Goal: Use online tool/utility

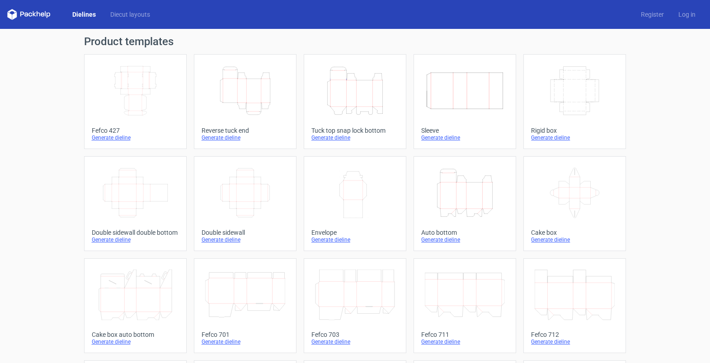
click at [371, 108] on icon "Height Depth Width" at bounding box center [355, 90] width 80 height 51
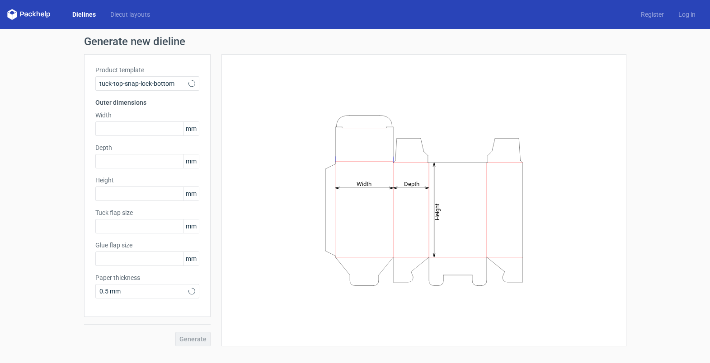
type input "15"
type input "10"
click at [396, 258] on icon "Height Depth Width" at bounding box center [423, 200] width 271 height 181
click at [108, 122] on input "text" at bounding box center [147, 129] width 104 height 14
type input "100"
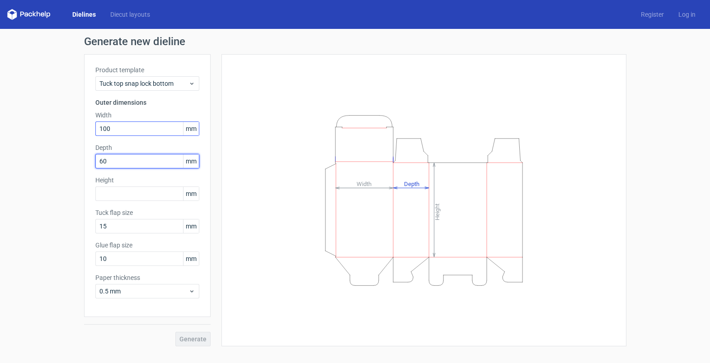
type input "60"
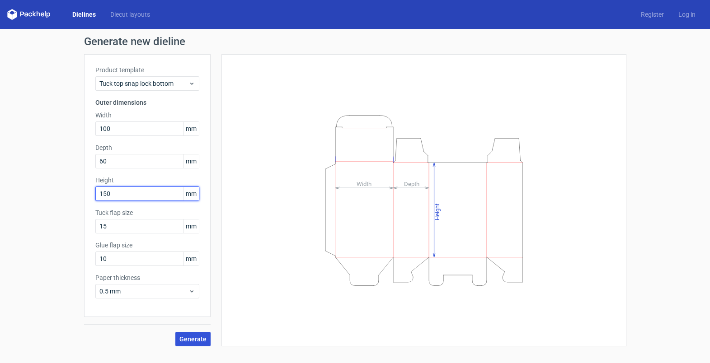
type input "150"
click at [199, 344] on button "Generate" at bounding box center [192, 339] width 35 height 14
